Goal: Task Accomplishment & Management: Manage account settings

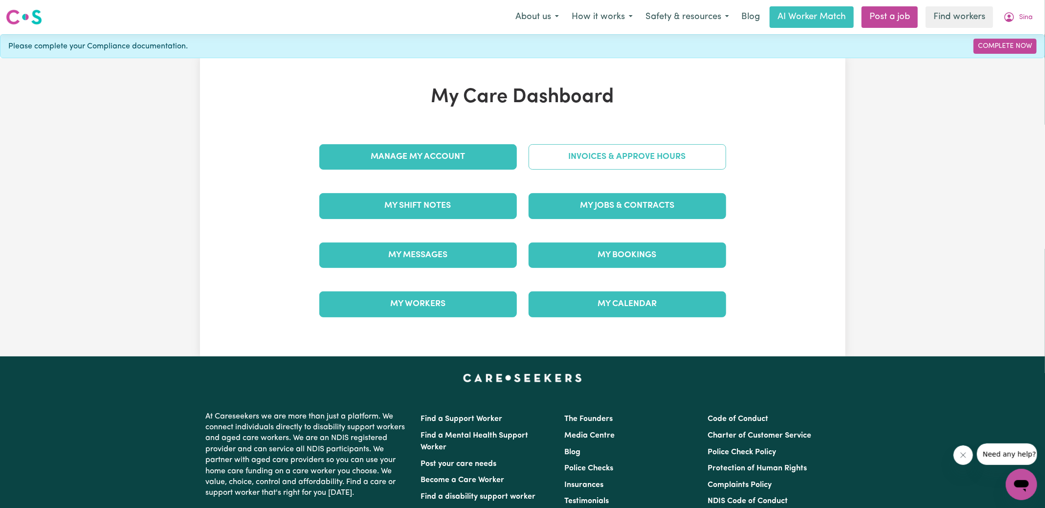
click at [566, 157] on link "Invoices & Approve Hours" at bounding box center [626, 156] width 197 height 25
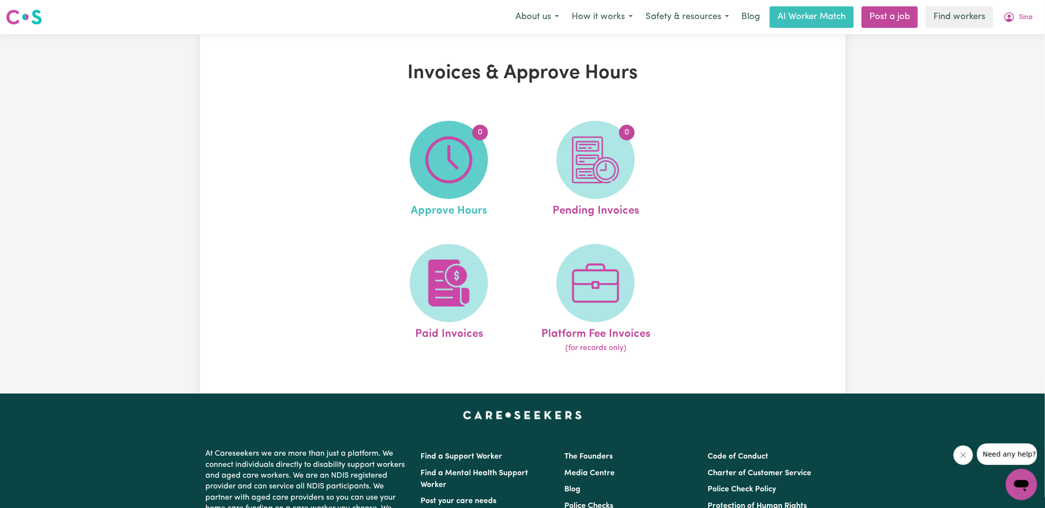
click at [440, 178] on img at bounding box center [448, 159] width 47 height 47
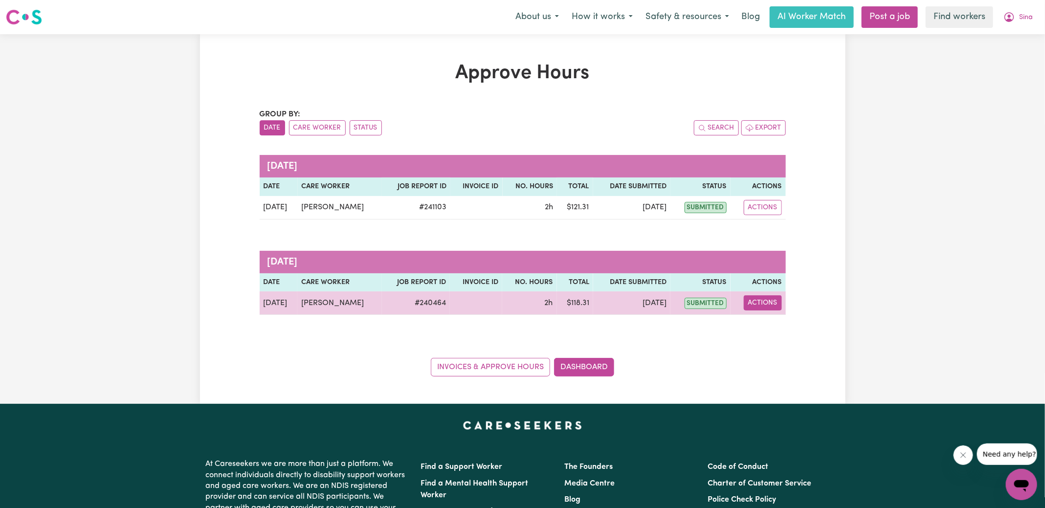
click at [762, 305] on button "Actions" at bounding box center [762, 302] width 38 height 15
click at [772, 325] on link "View Job Report" at bounding box center [787, 325] width 84 height 20
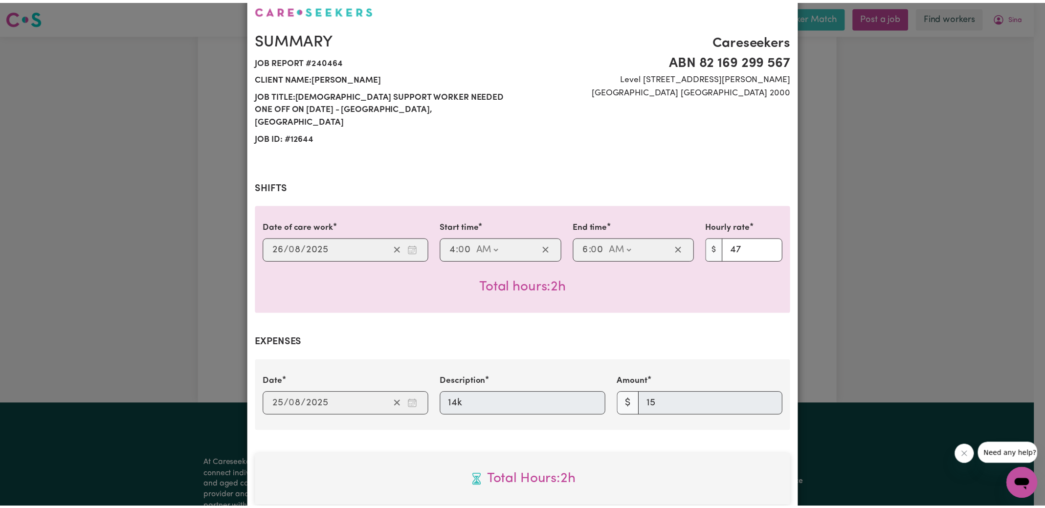
scroll to position [317, 0]
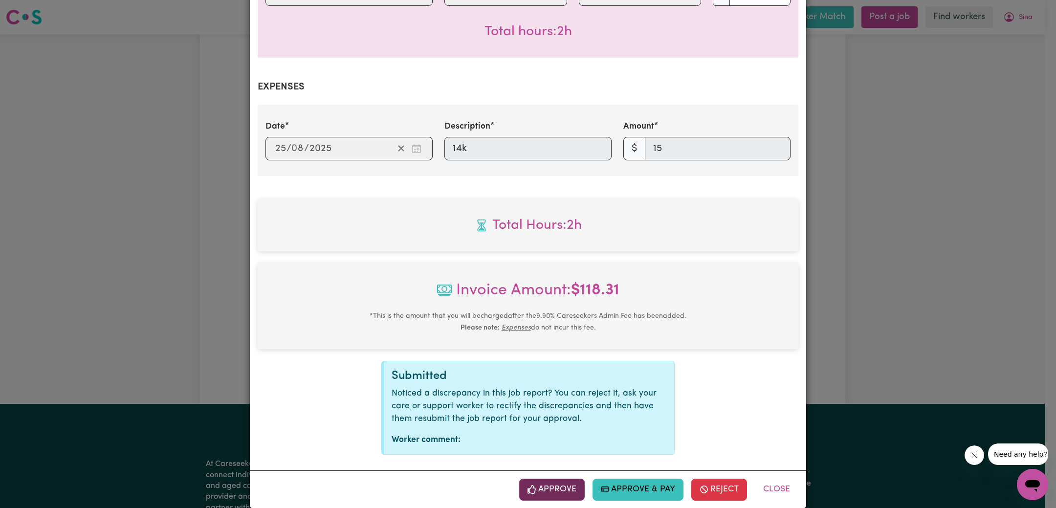
click at [556, 480] on button "Approve" at bounding box center [551, 490] width 65 height 22
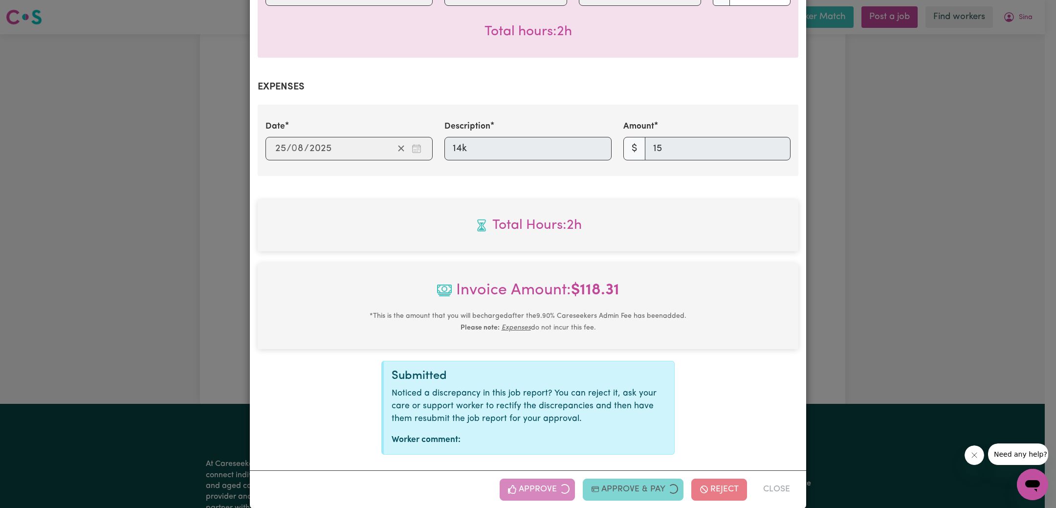
click at [893, 291] on div "Job Report # 240464 - [PERSON_NAME] Summary Job report # 240464 Client name: [P…" at bounding box center [528, 254] width 1056 height 508
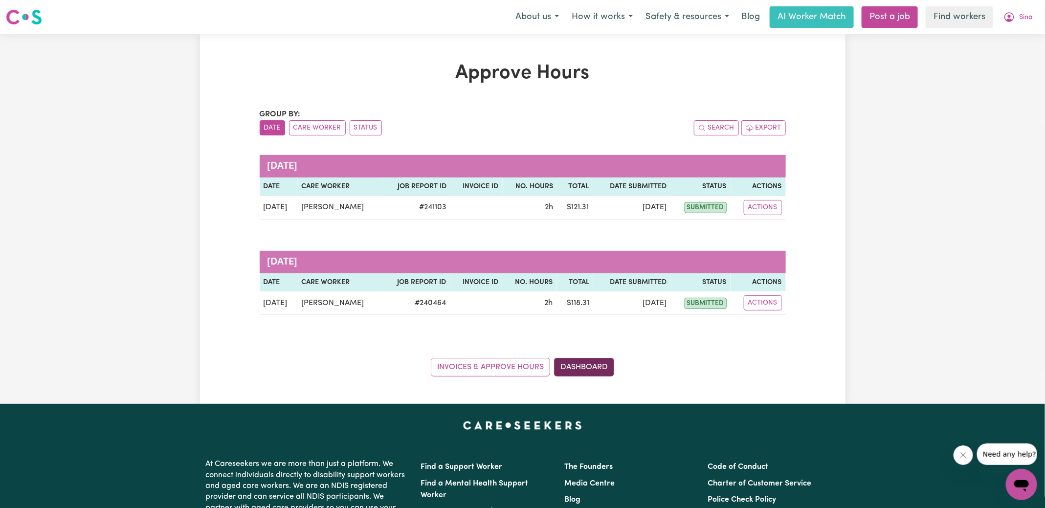
click at [601, 359] on link "Dashboard" at bounding box center [584, 367] width 60 height 19
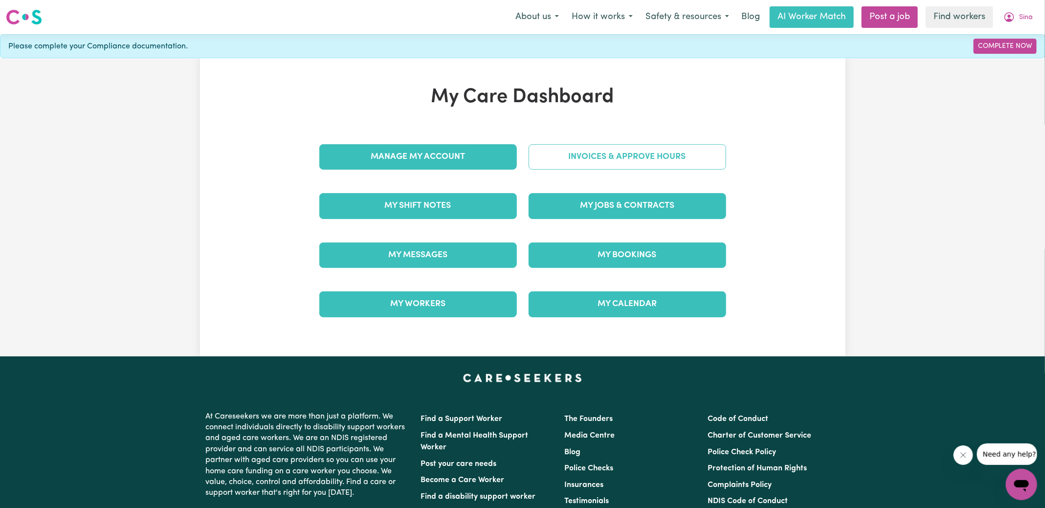
click at [611, 153] on link "Invoices & Approve Hours" at bounding box center [626, 156] width 197 height 25
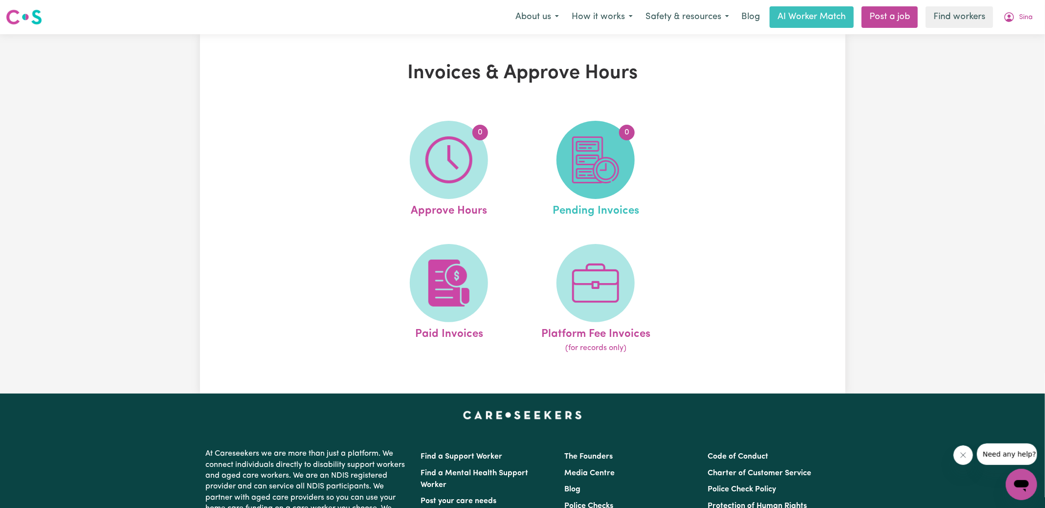
click at [627, 180] on span "0" at bounding box center [595, 160] width 78 height 78
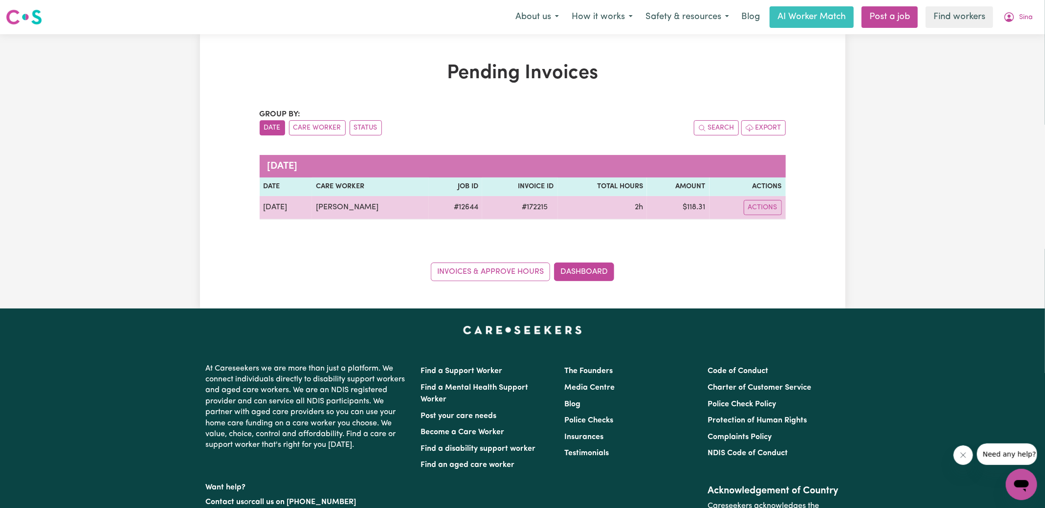
click at [533, 211] on span "# 172215" at bounding box center [535, 207] width 38 height 12
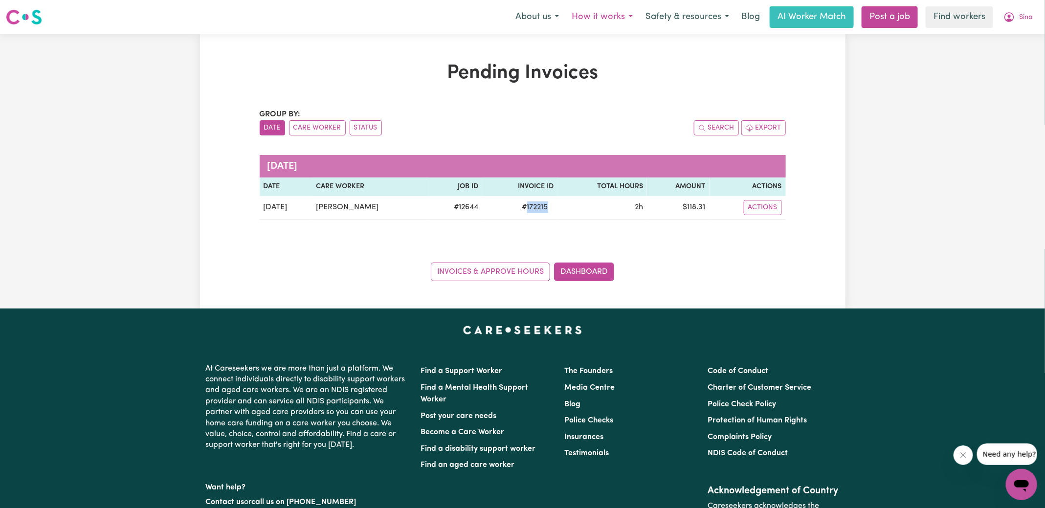
copy span "172215"
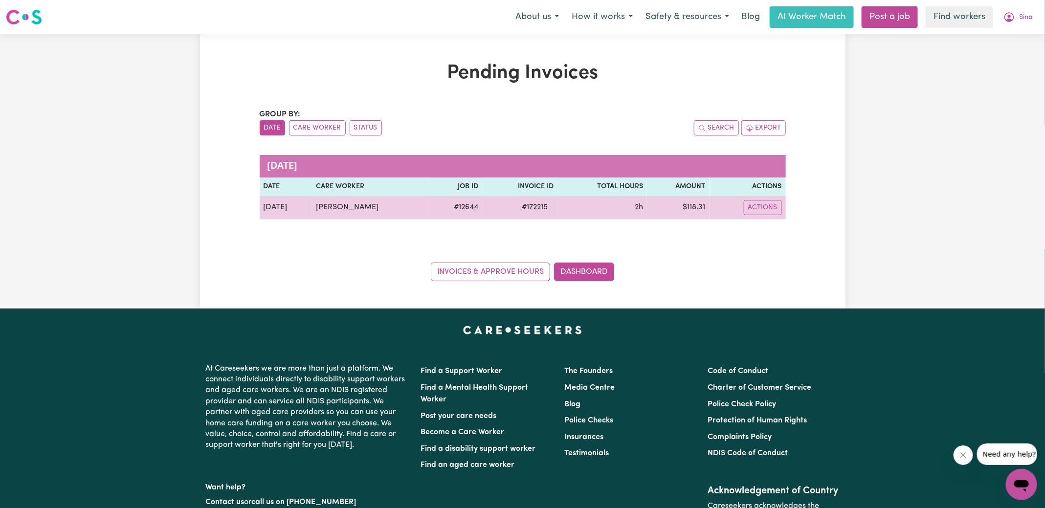
click at [697, 209] on td "$ 118.31" at bounding box center [678, 207] width 63 height 23
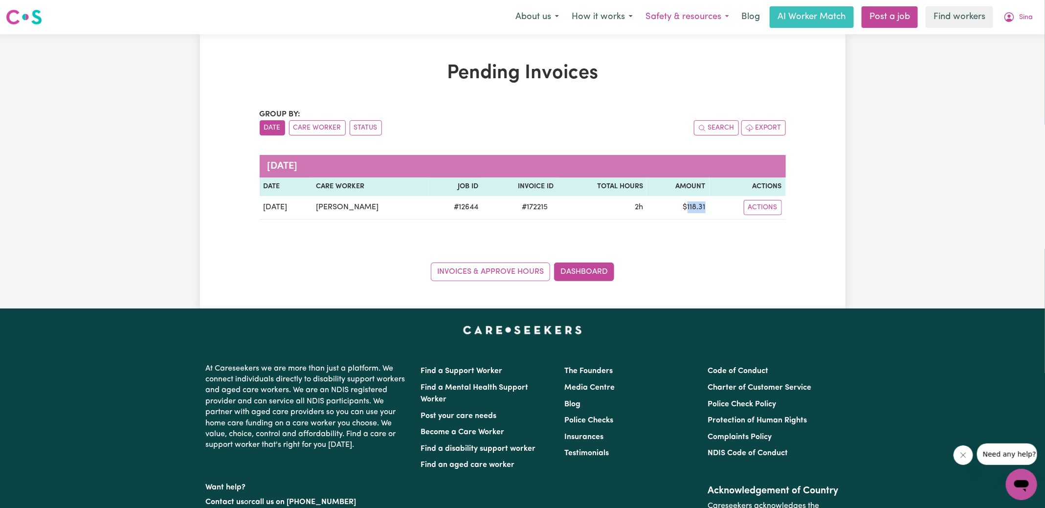
copy td "118.31"
drag, startPoint x: 1018, startPoint y: 14, endPoint x: 1013, endPoint y: 26, distance: 13.2
click at [1017, 15] on button "Sina" at bounding box center [1018, 17] width 42 height 21
click at [994, 52] on link "Logout" at bounding box center [999, 56] width 77 height 19
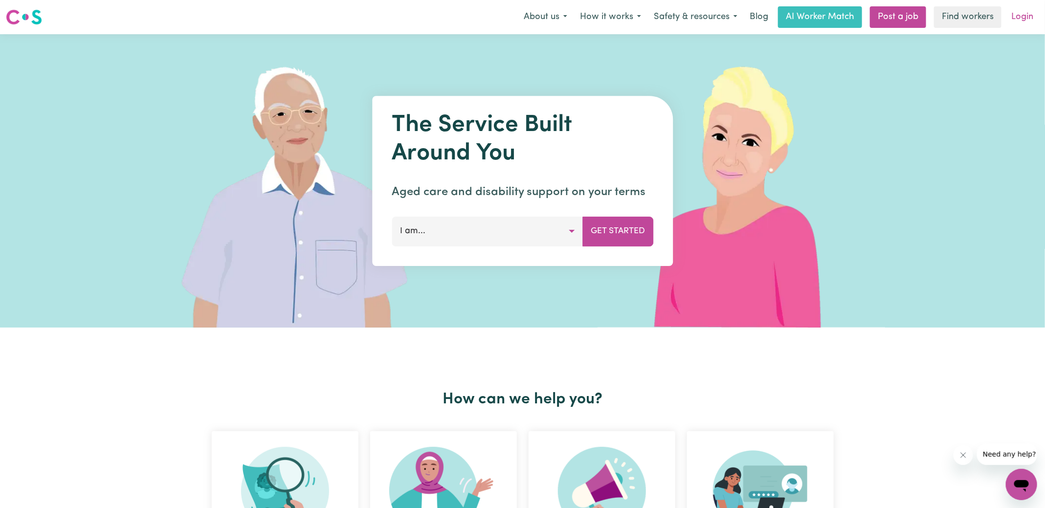
click at [1018, 27] on link "Login" at bounding box center [1022, 17] width 34 height 22
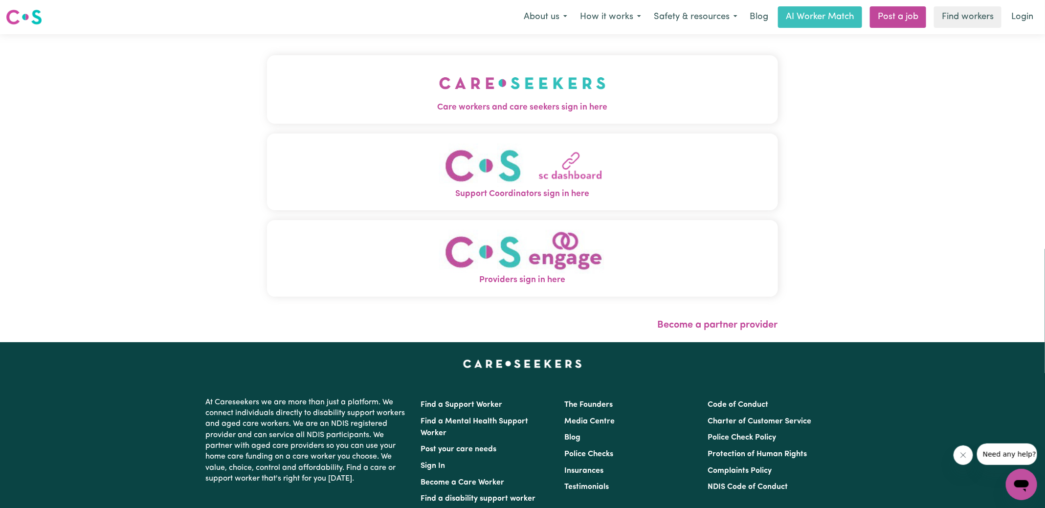
click at [499, 80] on img "Care workers and care seekers sign in here" at bounding box center [522, 83] width 167 height 36
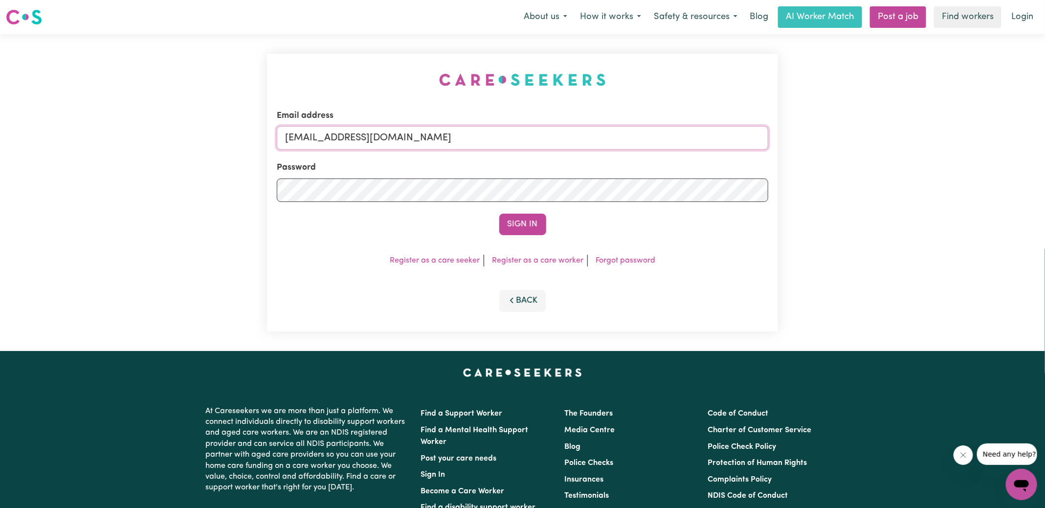
drag, startPoint x: 335, startPoint y: 139, endPoint x: 858, endPoint y: 144, distance: 523.0
click at [858, 144] on div "Email address [EMAIL_ADDRESS][DOMAIN_NAME] Password Sign In Register as a care …" at bounding box center [522, 192] width 1045 height 317
type input "[EMAIL_ADDRESS][DOMAIN_NAME]"
click at [499, 214] on button "Sign In" at bounding box center [522, 225] width 47 height 22
